Goal: Task Accomplishment & Management: Manage account settings

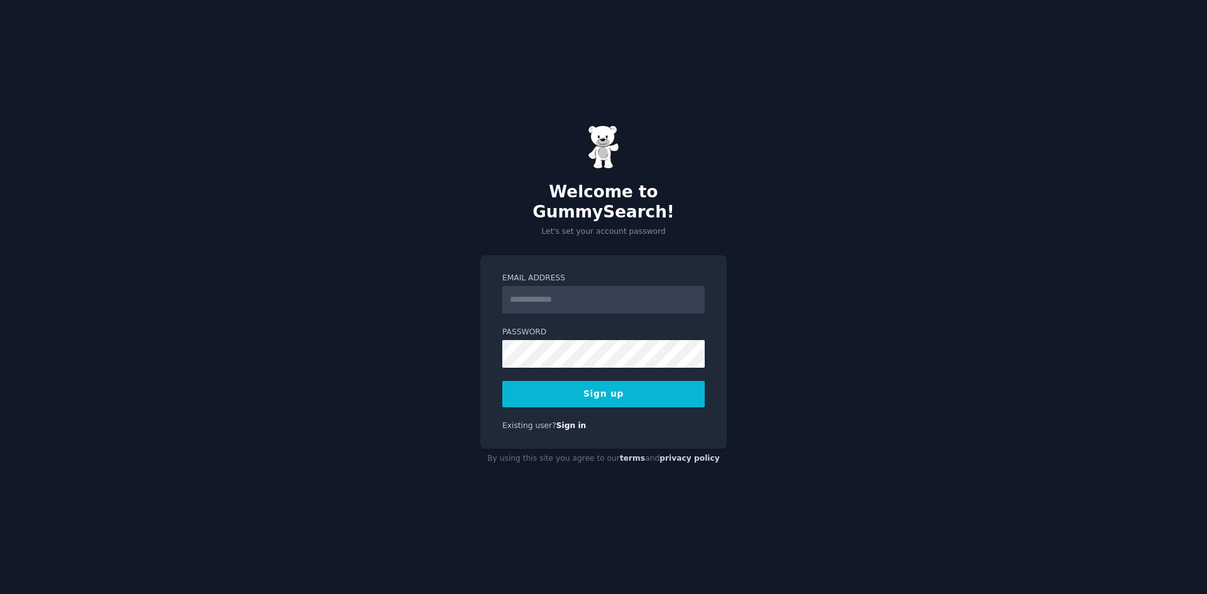
drag, startPoint x: 596, startPoint y: 274, endPoint x: 585, endPoint y: 285, distance: 15.1
click at [591, 277] on div "Email Address" at bounding box center [603, 293] width 202 height 41
click at [584, 287] on input "Email Address" at bounding box center [603, 300] width 202 height 28
type input "**********"
click at [595, 382] on button "Sign up" at bounding box center [603, 394] width 202 height 26
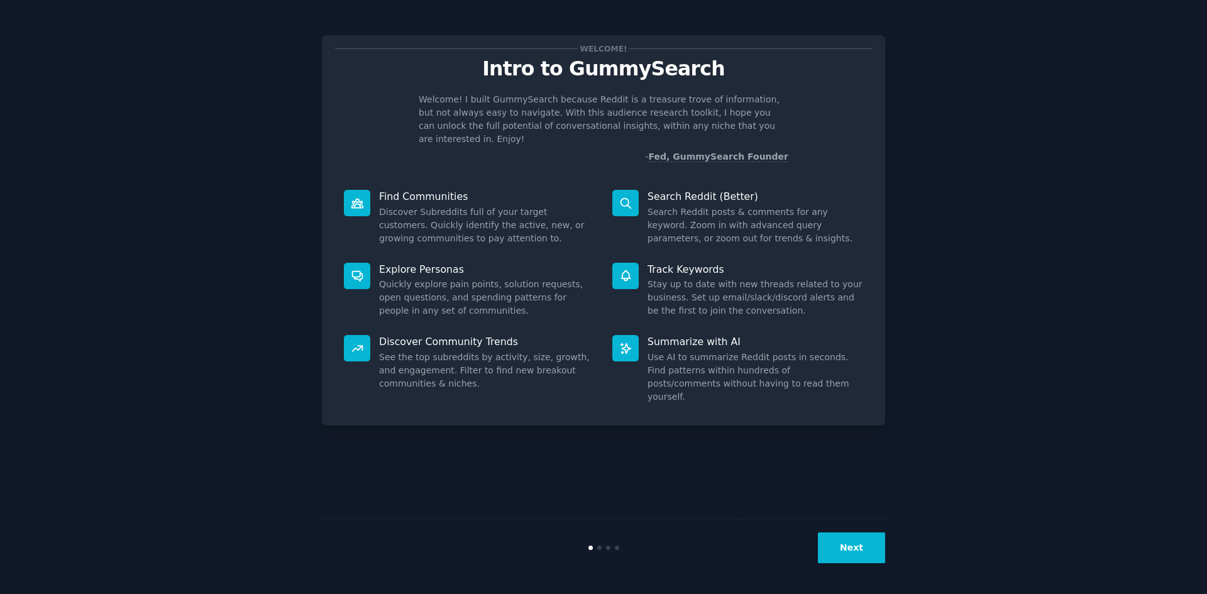
click at [834, 554] on button "Next" at bounding box center [851, 547] width 67 height 31
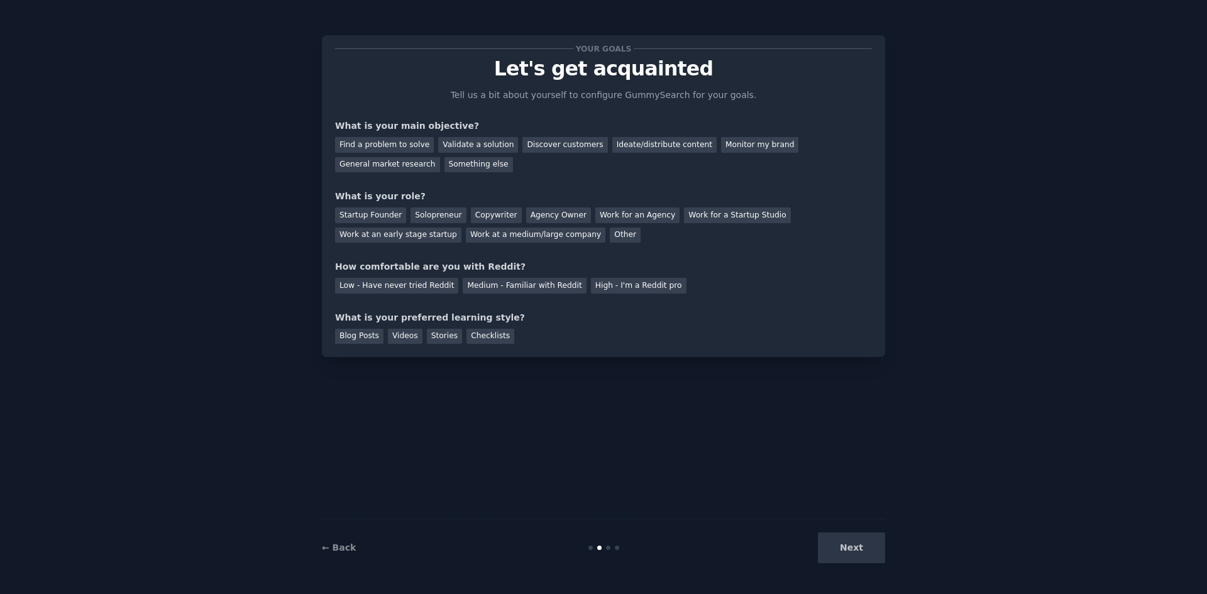
click at [834, 554] on div "Next" at bounding box center [791, 547] width 188 height 31
click at [654, 452] on div "Your goals Let's get acquainted Tell us a bit about yourself to configure Gummy…" at bounding box center [603, 297] width 563 height 559
click at [622, 140] on div "Ideate/distribute content" at bounding box center [664, 145] width 104 height 16
click at [610, 229] on div "Other" at bounding box center [625, 236] width 31 height 16
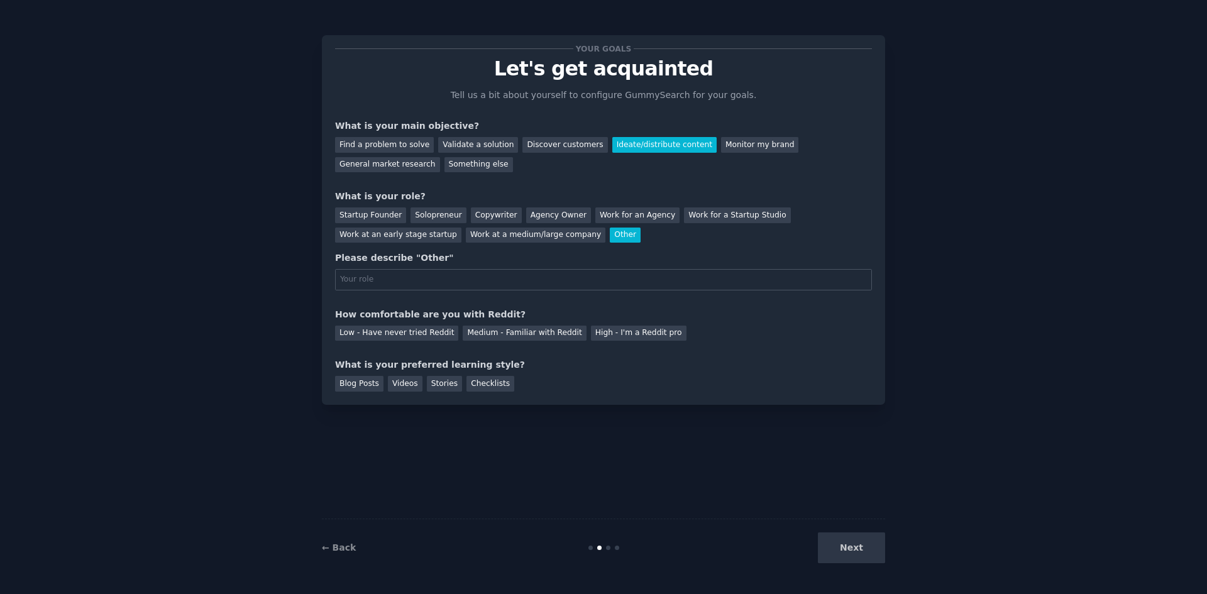
click at [610, 238] on div "Other" at bounding box center [625, 236] width 31 height 16
click at [374, 219] on div "Startup Founder" at bounding box center [370, 215] width 71 height 16
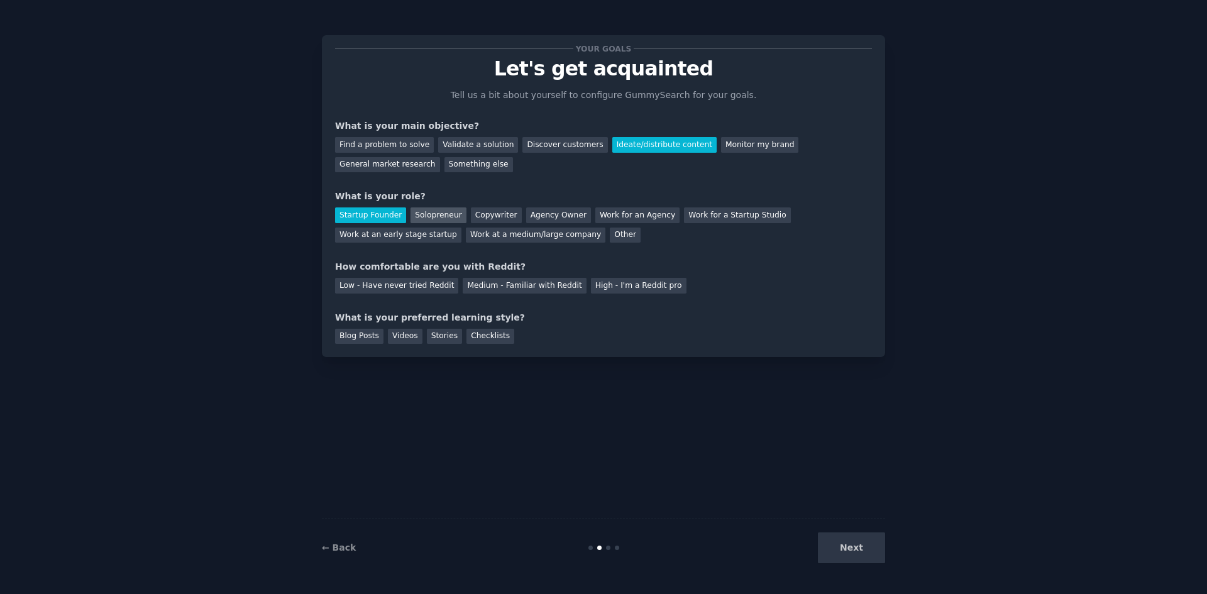
click at [435, 208] on div "Solopreneur" at bounding box center [438, 215] width 55 height 16
click at [476, 280] on div "Medium - Familiar with Reddit" at bounding box center [524, 286] width 123 height 16
click at [341, 333] on div "Blog Posts" at bounding box center [359, 337] width 48 height 16
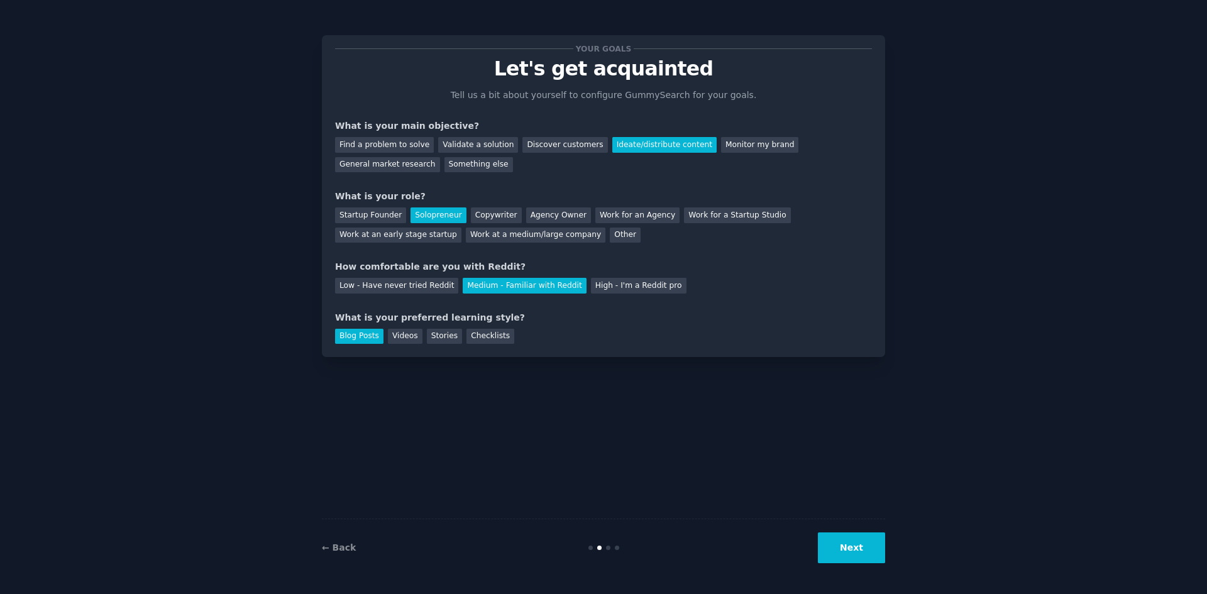
click at [864, 551] on button "Next" at bounding box center [851, 547] width 67 height 31
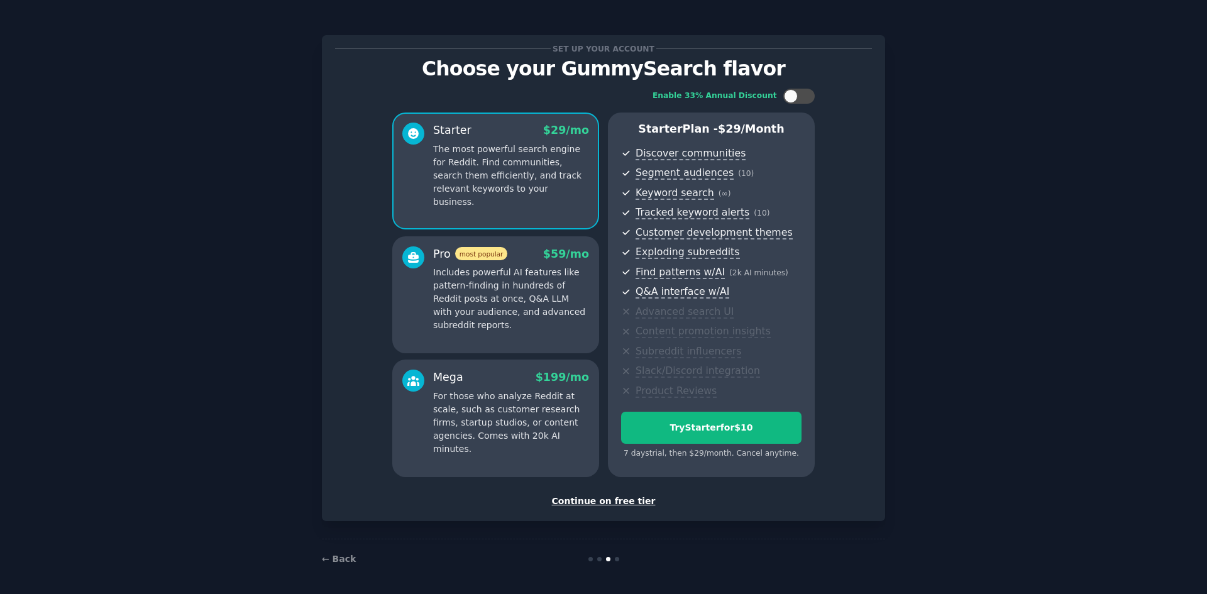
click at [589, 499] on div "Continue on free tier" at bounding box center [603, 501] width 537 height 13
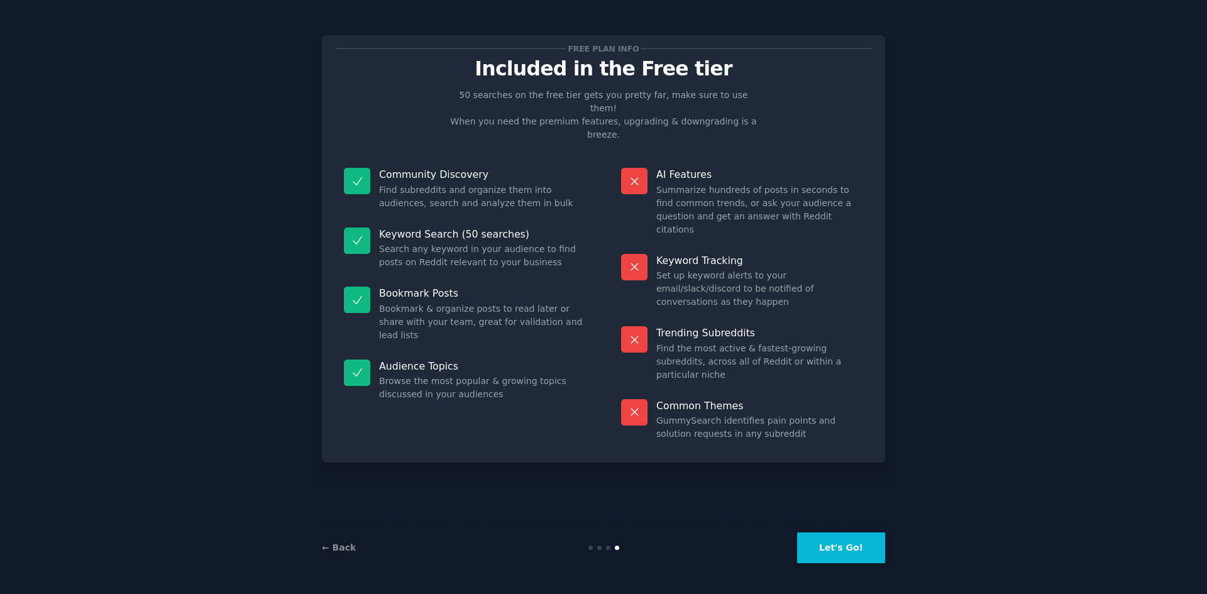
click at [832, 554] on button "Let's Go!" at bounding box center [841, 547] width 88 height 31
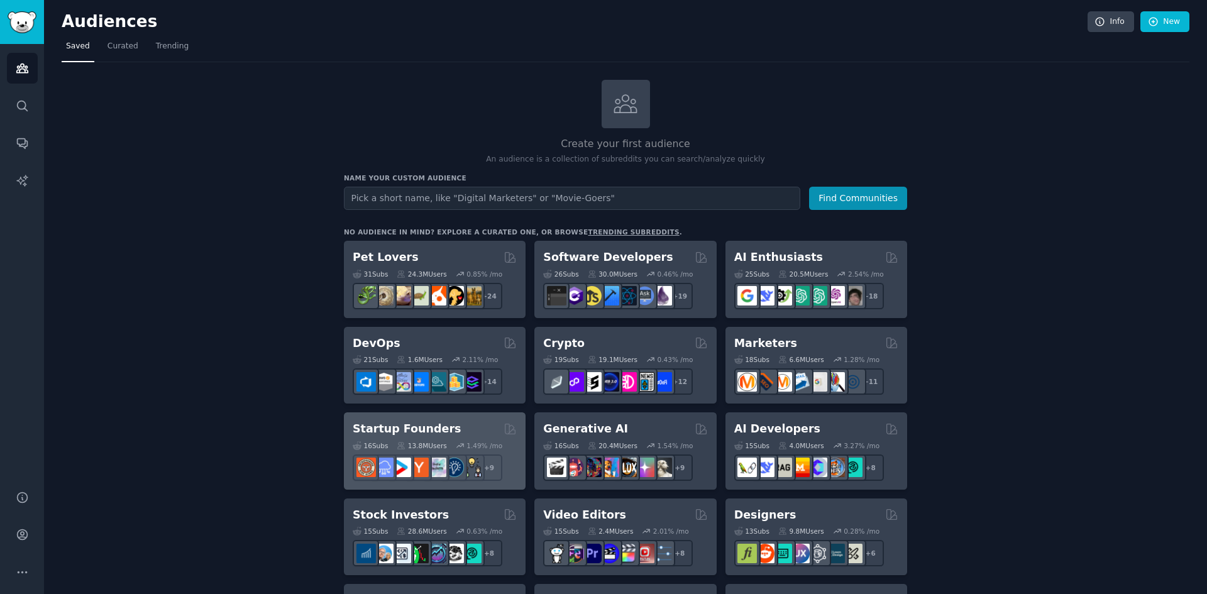
click at [468, 435] on div "Startup Founders" at bounding box center [435, 429] width 164 height 16
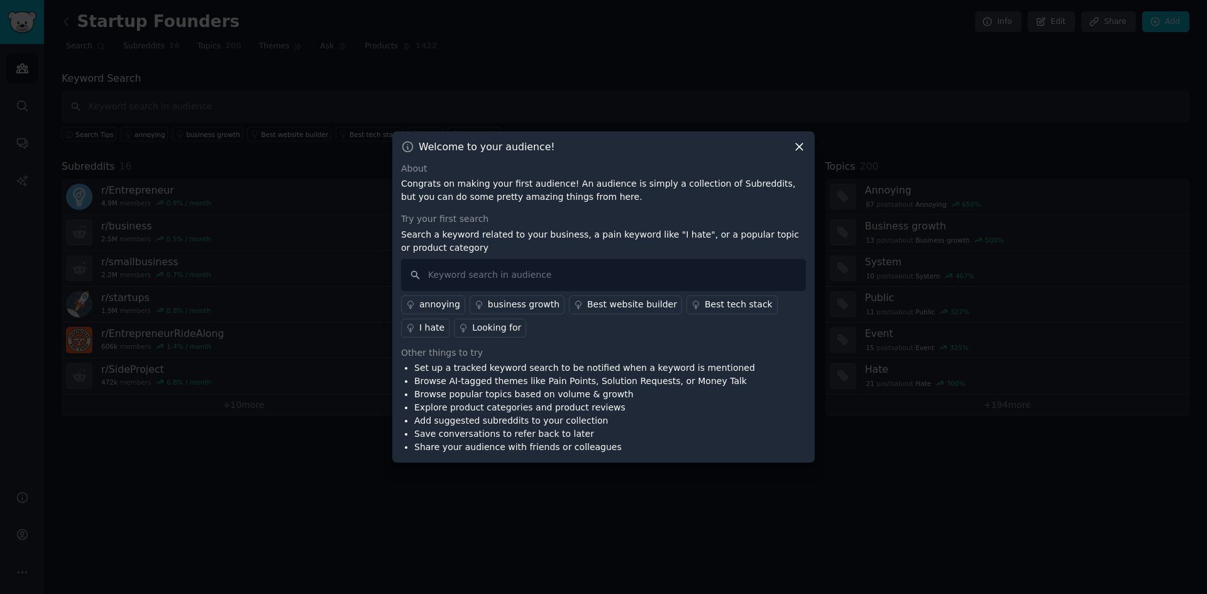
click at [794, 152] on icon at bounding box center [799, 146] width 13 height 13
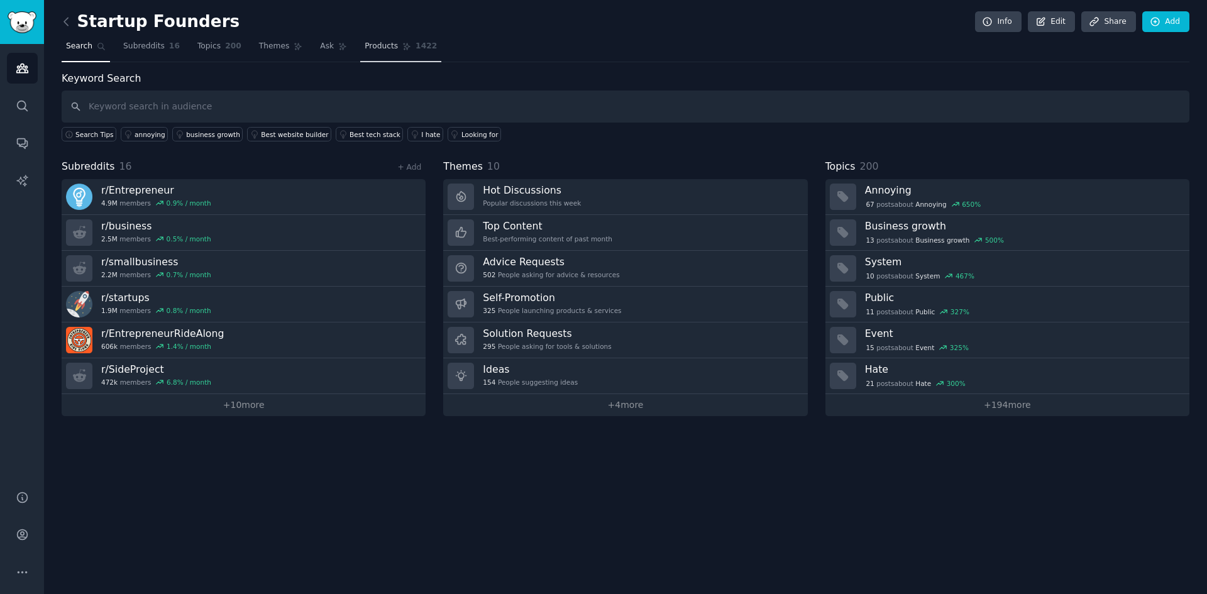
click at [372, 49] on span "Products" at bounding box center [381, 46] width 33 height 11
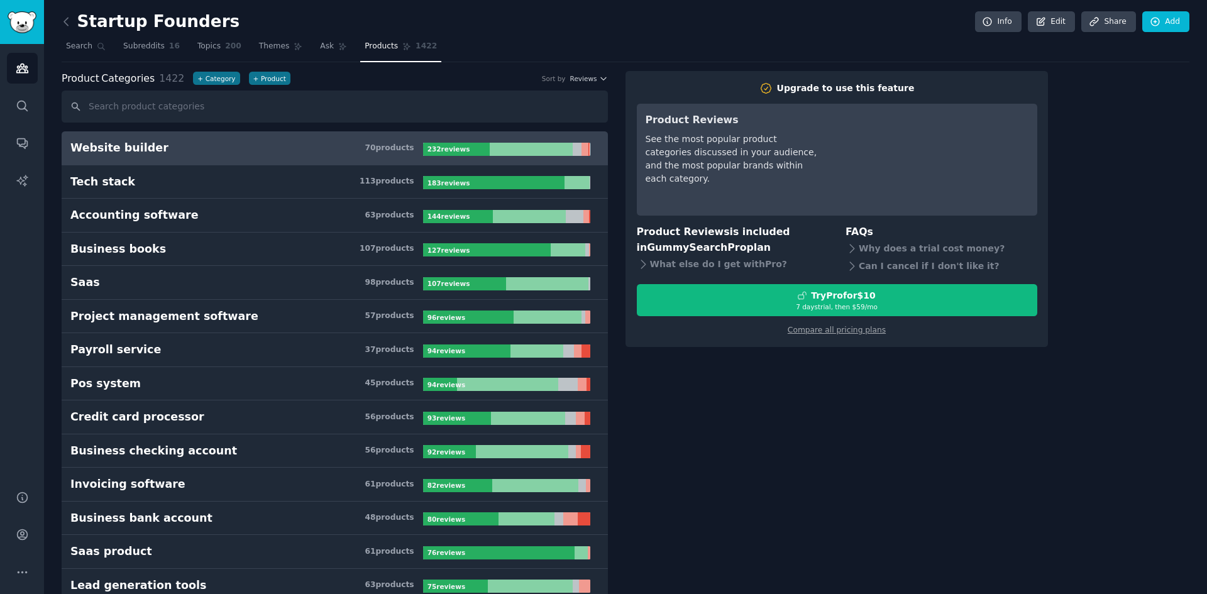
click at [339, 153] on h3 "Website builder 70 product s" at bounding box center [246, 148] width 353 height 16
click at [343, 152] on h3 "Website builder 70 product s" at bounding box center [246, 148] width 353 height 16
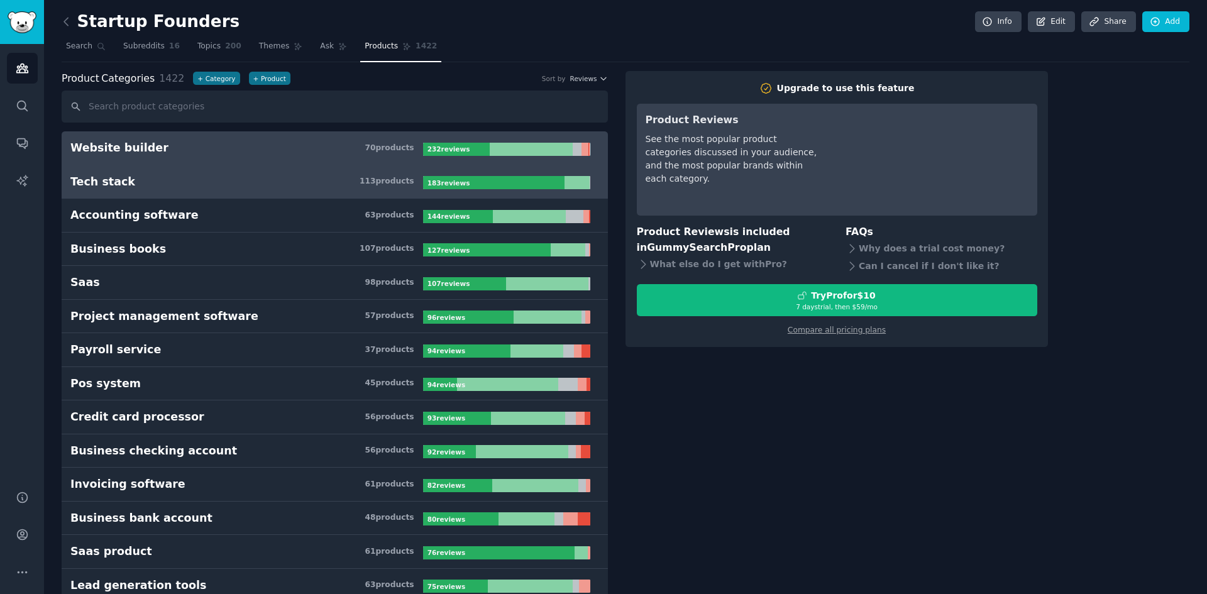
click at [333, 178] on h3 "Tech stack 113 product s" at bounding box center [246, 182] width 353 height 16
click at [334, 163] on link "Website builder 70 product s 232 review s" at bounding box center [335, 148] width 546 height 34
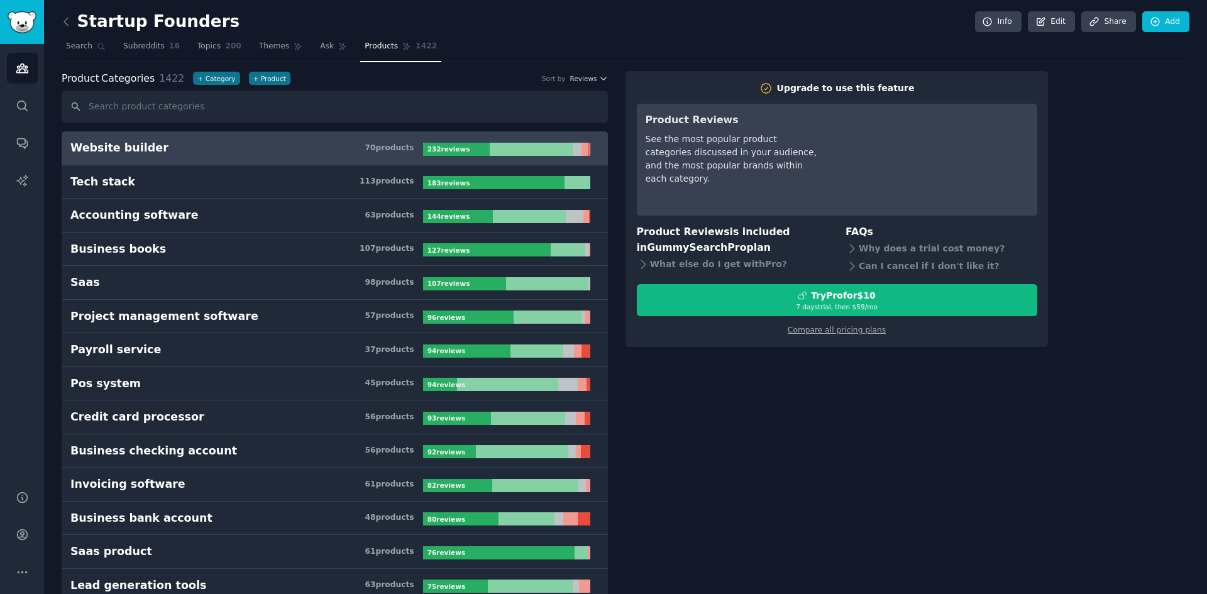
click at [334, 163] on link "Website builder 70 product s 232 review s" at bounding box center [335, 148] width 546 height 34
click at [500, 160] on link "Website builder 70 product s 232 review s" at bounding box center [335, 148] width 546 height 34
click at [543, 152] on div at bounding box center [531, 149] width 83 height 13
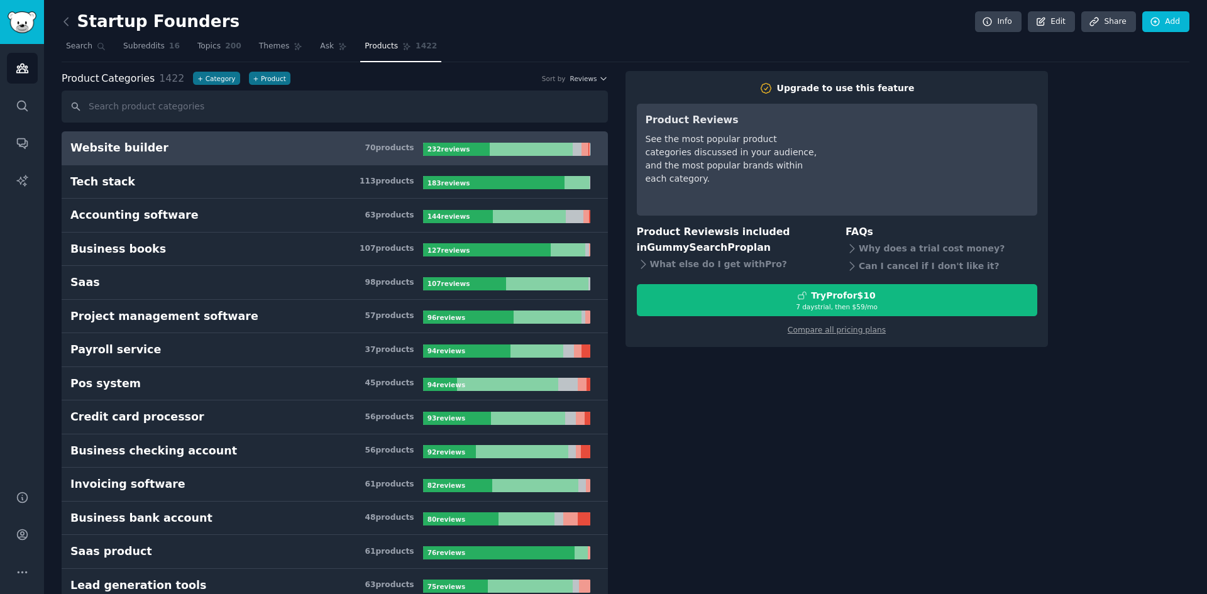
drag, startPoint x: 543, startPoint y: 152, endPoint x: 292, endPoint y: 140, distance: 250.5
click at [542, 152] on div at bounding box center [531, 149] width 83 height 13
click at [92, 148] on div "Website builder" at bounding box center [119, 148] width 98 height 16
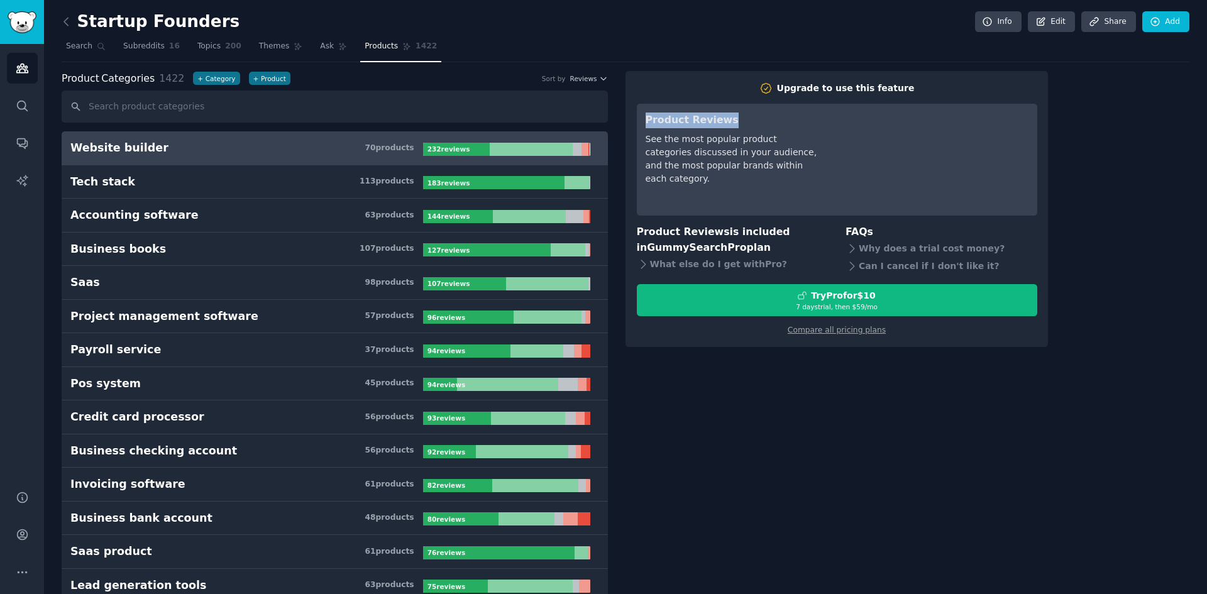
drag, startPoint x: 725, startPoint y: 117, endPoint x: 642, endPoint y: 124, distance: 84.0
click at [642, 124] on div "Product Reviews See the most popular product categories discussed in your audie…" at bounding box center [837, 160] width 400 height 112
click at [20, 568] on icon "Sidebar" at bounding box center [22, 572] width 13 height 13
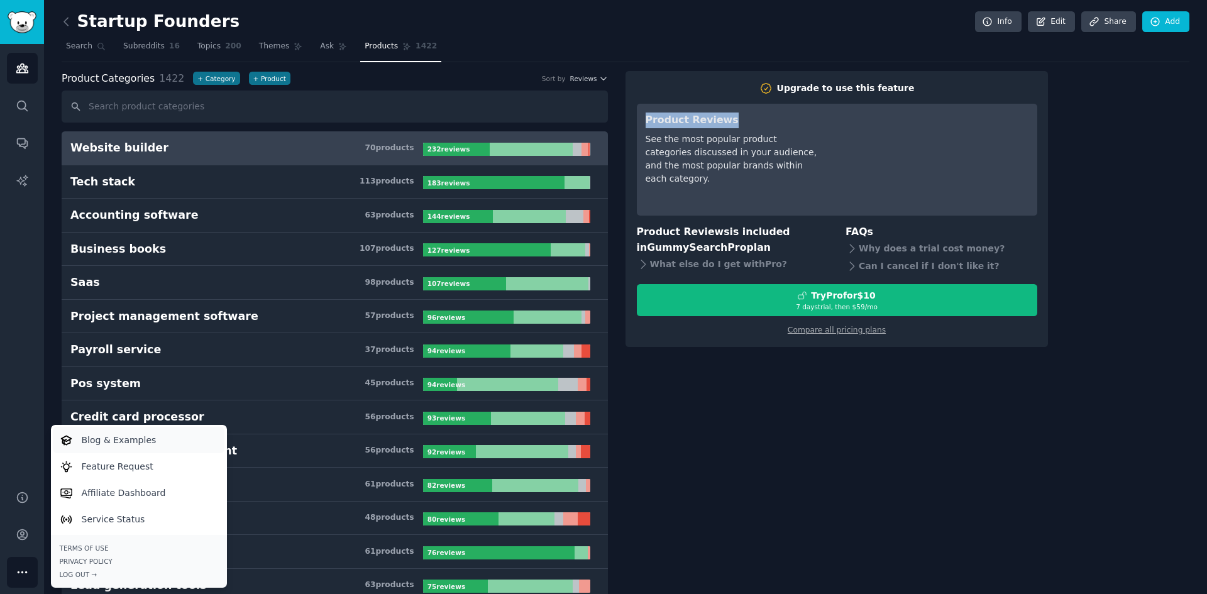
click at [135, 438] on p "Blog & Examples" at bounding box center [119, 440] width 75 height 13
click at [19, 6] on link "Sidebar" at bounding box center [22, 22] width 44 height 44
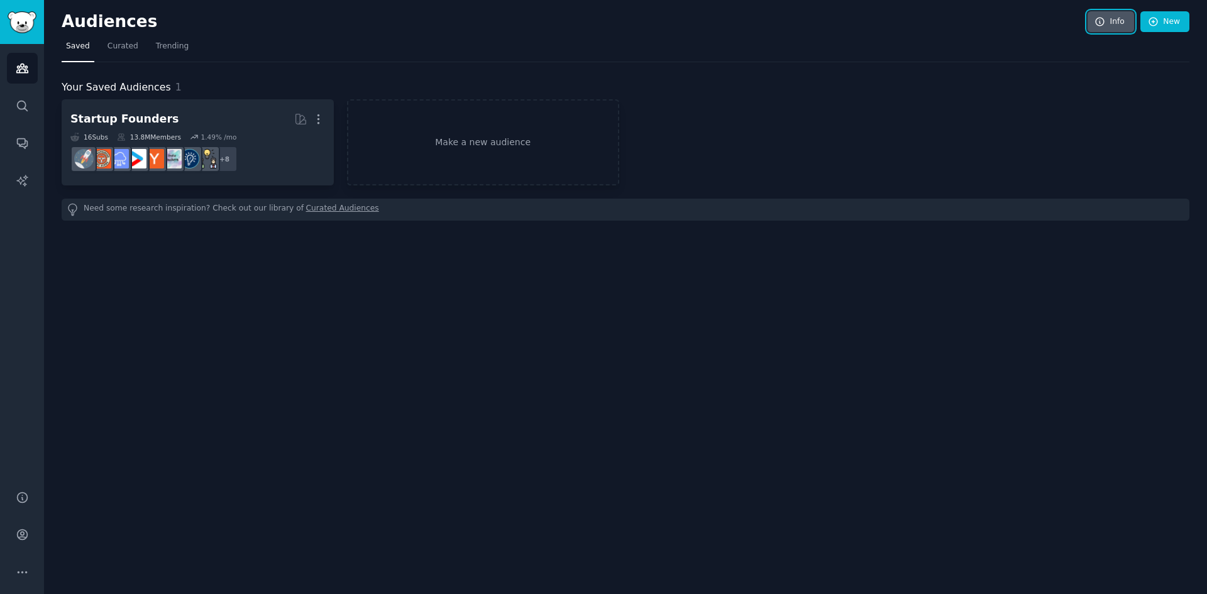
click at [1132, 26] on link "Info" at bounding box center [1111, 21] width 47 height 21
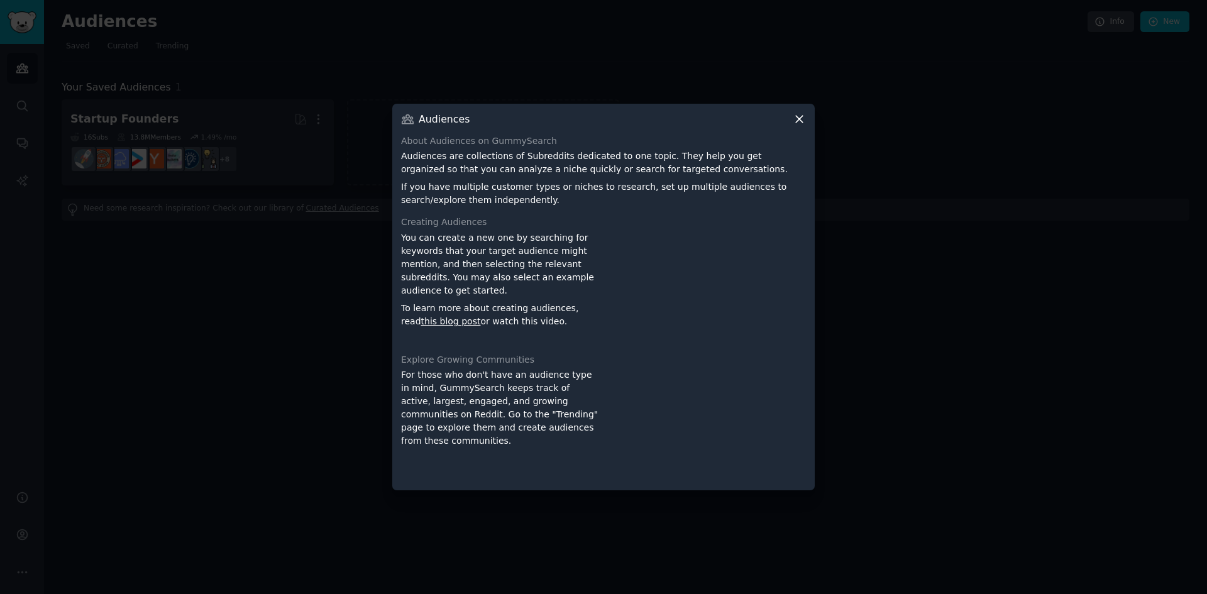
click at [786, 133] on div "Audiences About Audiences on GummySearch Audiences are collections of Subreddit…" at bounding box center [603, 297] width 422 height 387
click at [795, 126] on div "Audiences About Audiences on GummySearch Audiences are collections of Subreddit…" at bounding box center [603, 297] width 422 height 387
click at [795, 125] on icon at bounding box center [799, 119] width 13 height 13
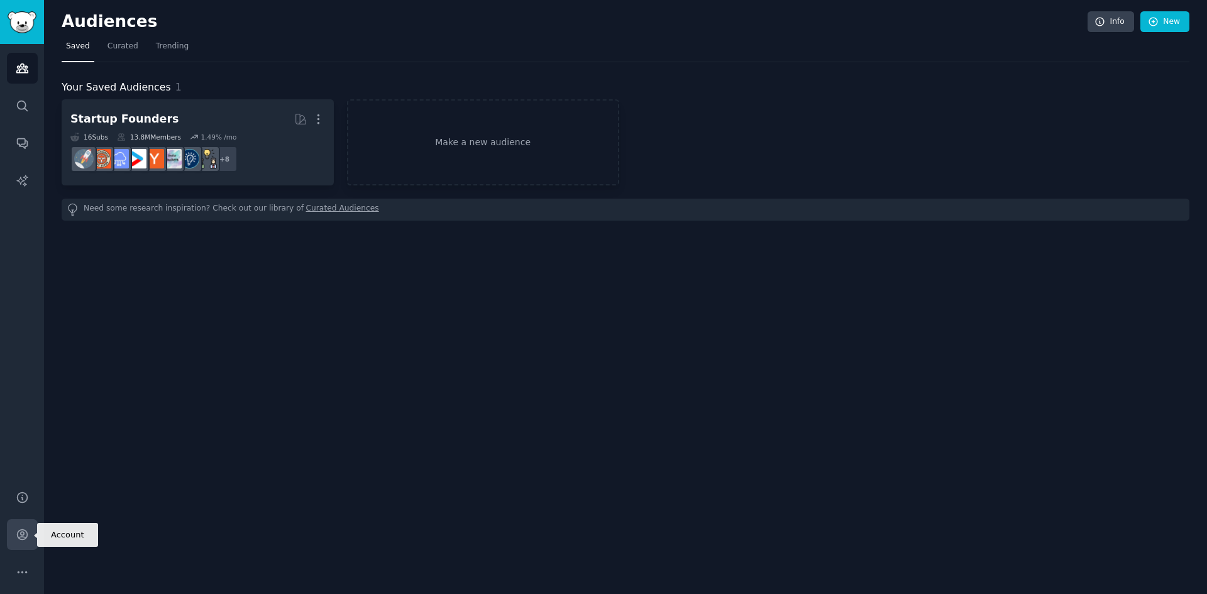
click at [17, 546] on link "Account" at bounding box center [22, 534] width 31 height 31
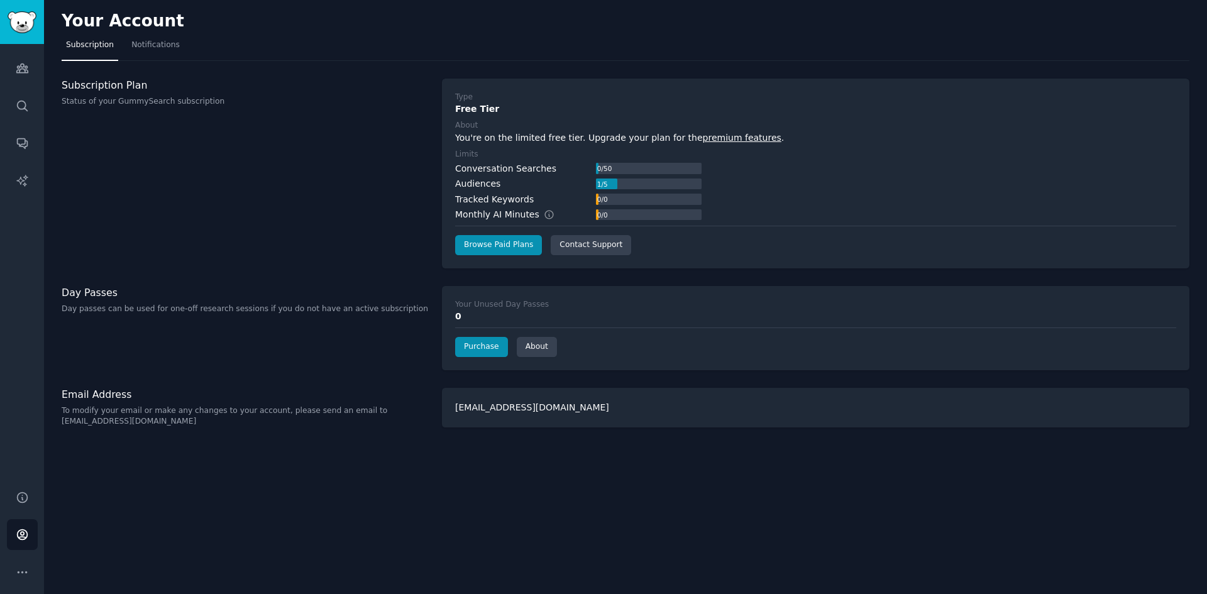
click at [121, 45] on nav "Subscription Notifications" at bounding box center [626, 48] width 1128 height 26
click at [132, 43] on span "Notifications" at bounding box center [155, 45] width 48 height 11
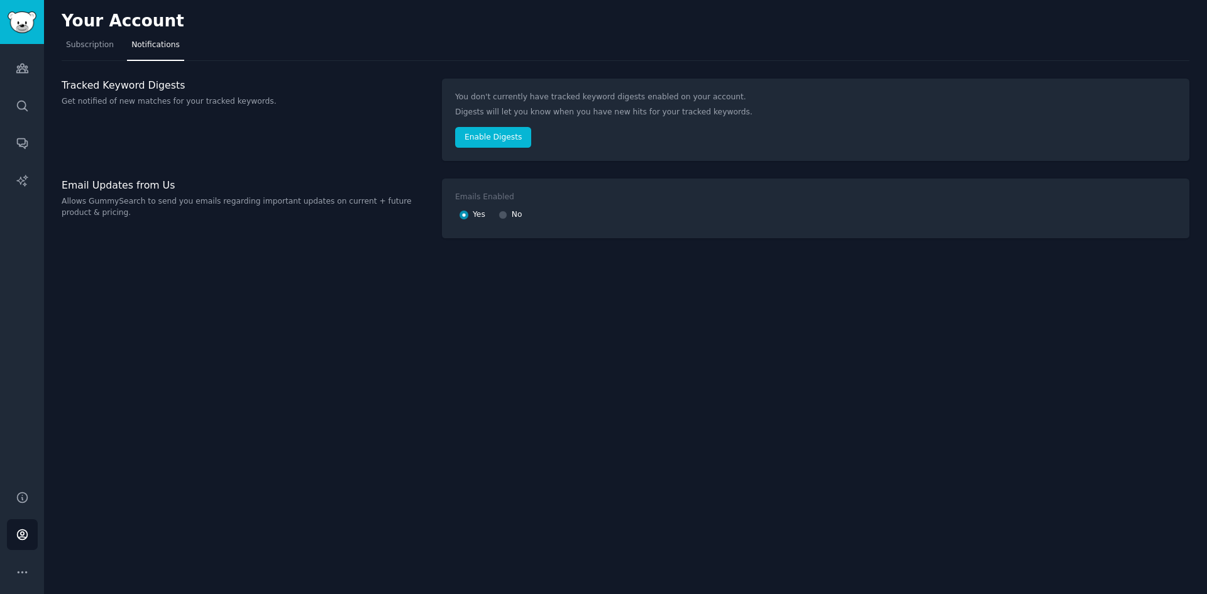
drag, startPoint x: 133, startPoint y: 217, endPoint x: 226, endPoint y: 130, distance: 127.2
click at [226, 130] on div "Tracked Keyword Digests Get notified of new matches for your tracked keywords." at bounding box center [245, 120] width 367 height 83
drag, startPoint x: 170, startPoint y: 186, endPoint x: 60, endPoint y: 186, distance: 109.4
click at [60, 186] on div "Your Account Subscription Notifications Tracked Keyword Digests Get notified of…" at bounding box center [625, 297] width 1163 height 594
